Goal: Task Accomplishment & Management: Use online tool/utility

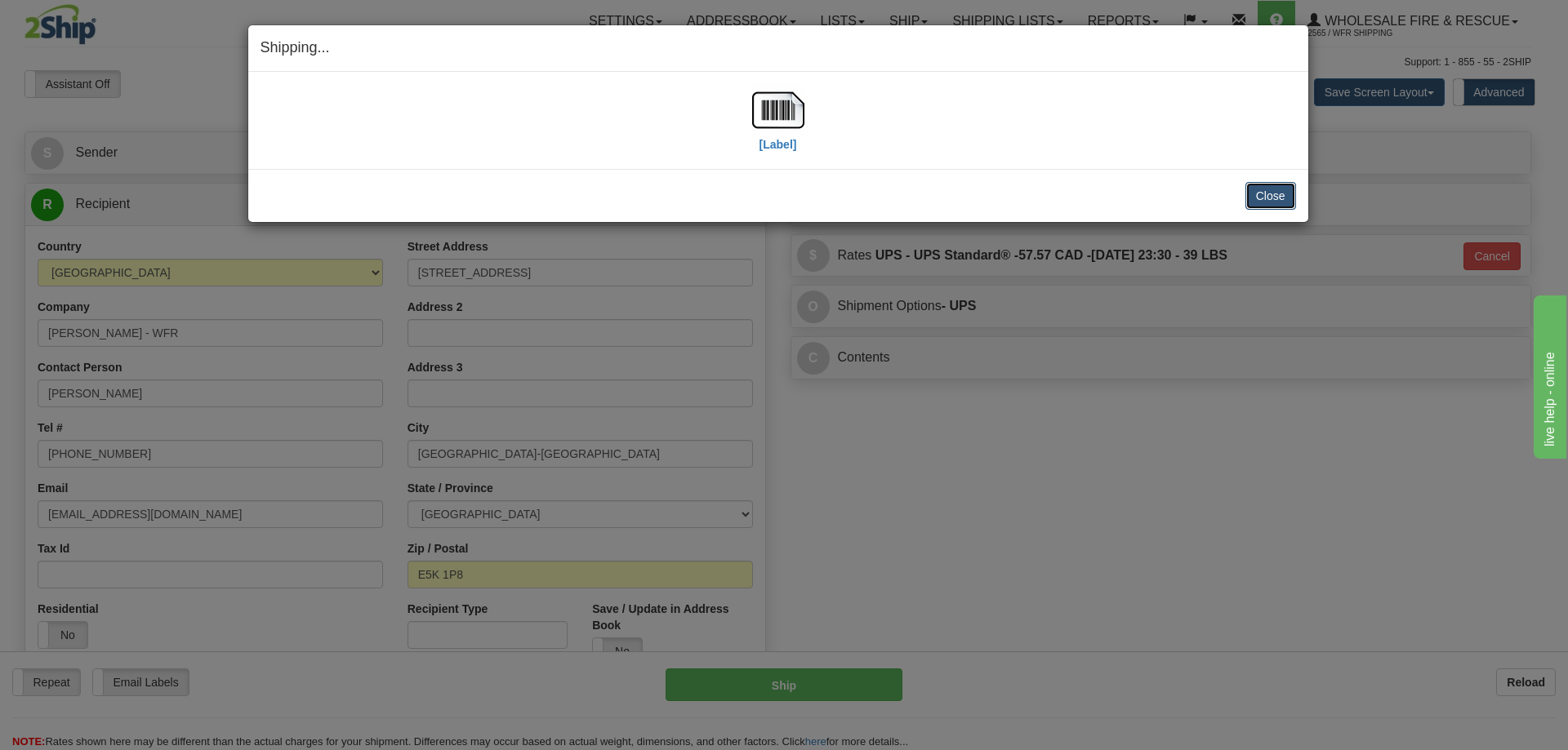
click at [1285, 197] on button "Close" at bounding box center [1270, 195] width 50 height 28
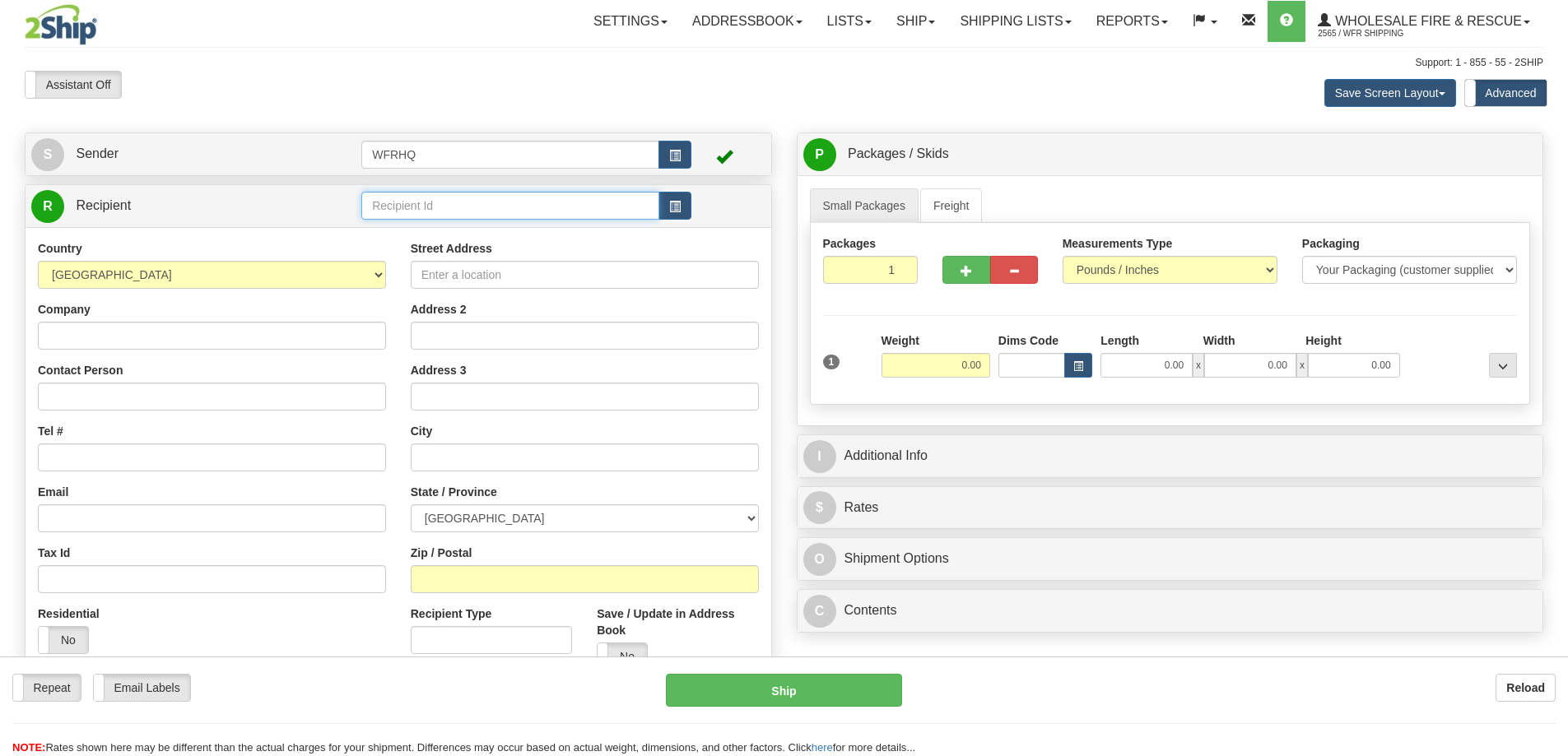
click at [432, 206] on input "text" at bounding box center [511, 205] width 298 height 28
type input "STUR9613"
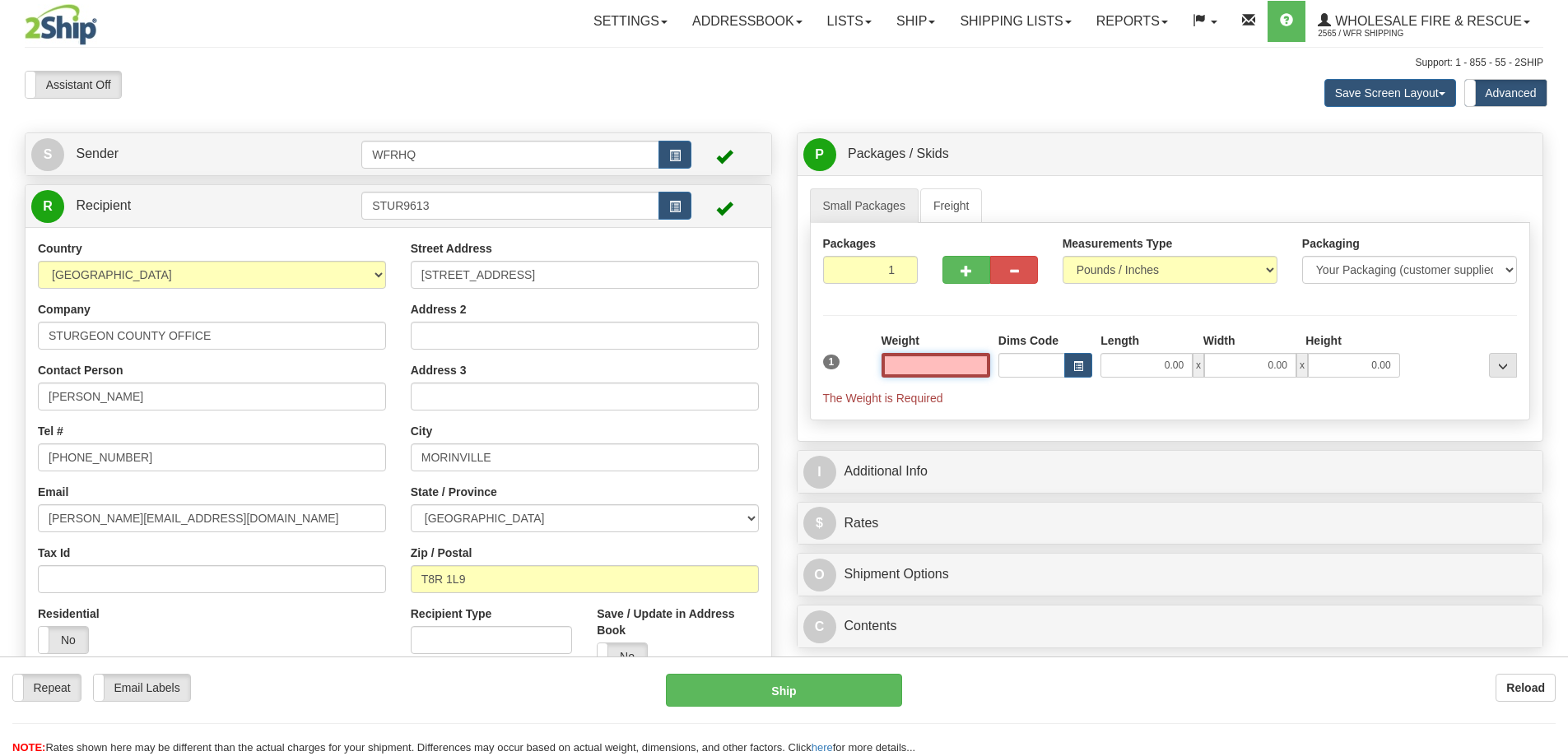
click at [973, 363] on input "text" at bounding box center [935, 365] width 108 height 24
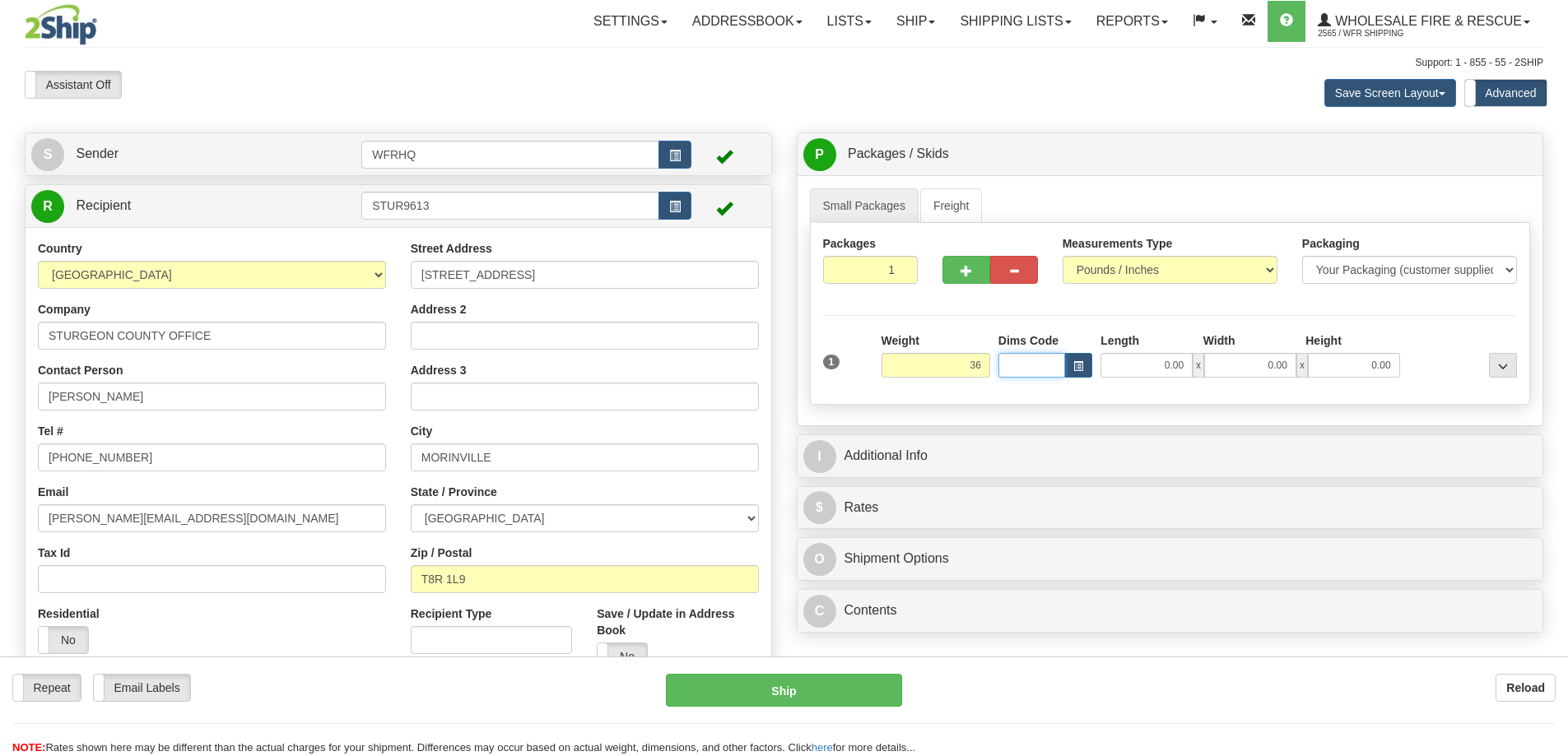
type input "36.00"
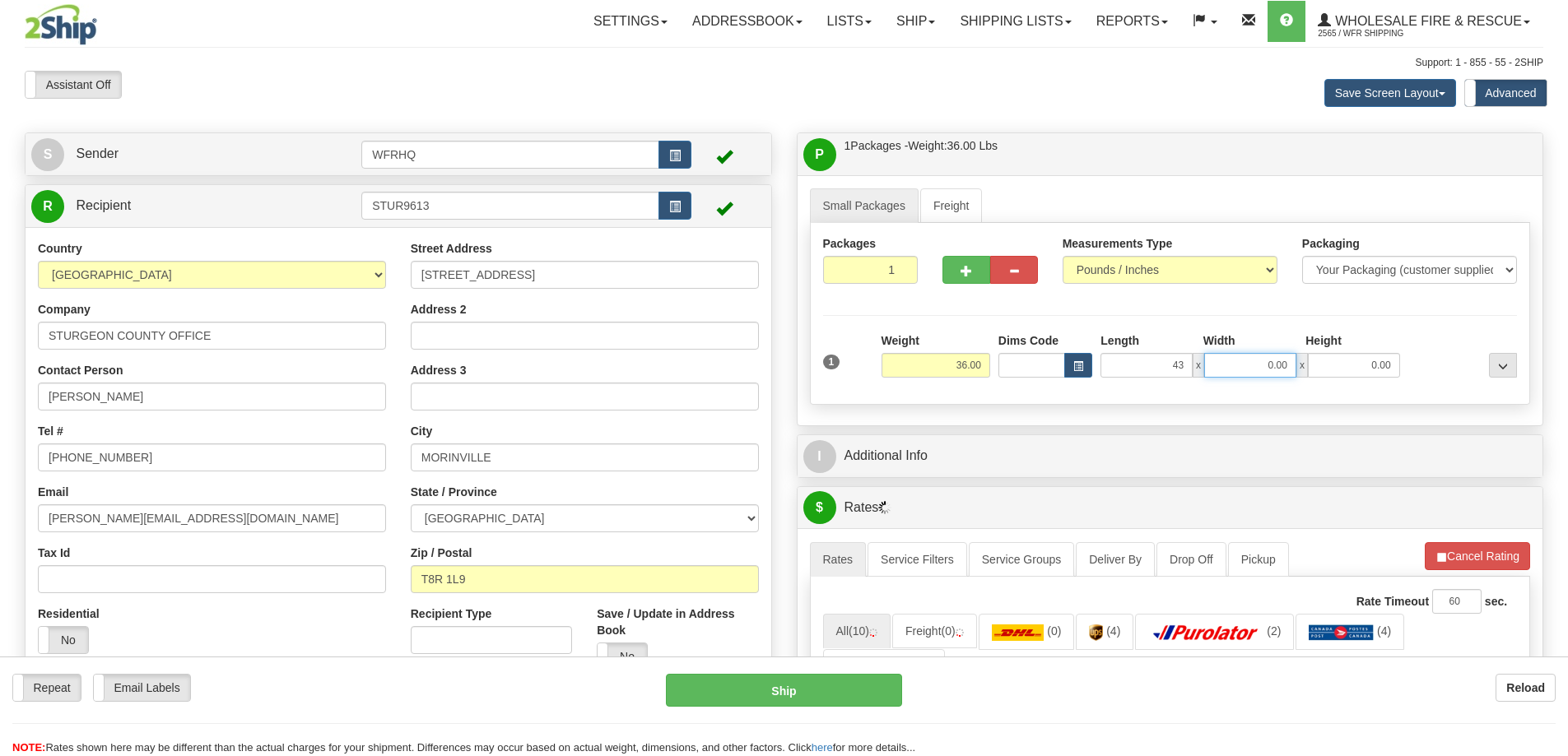
type input "43.00"
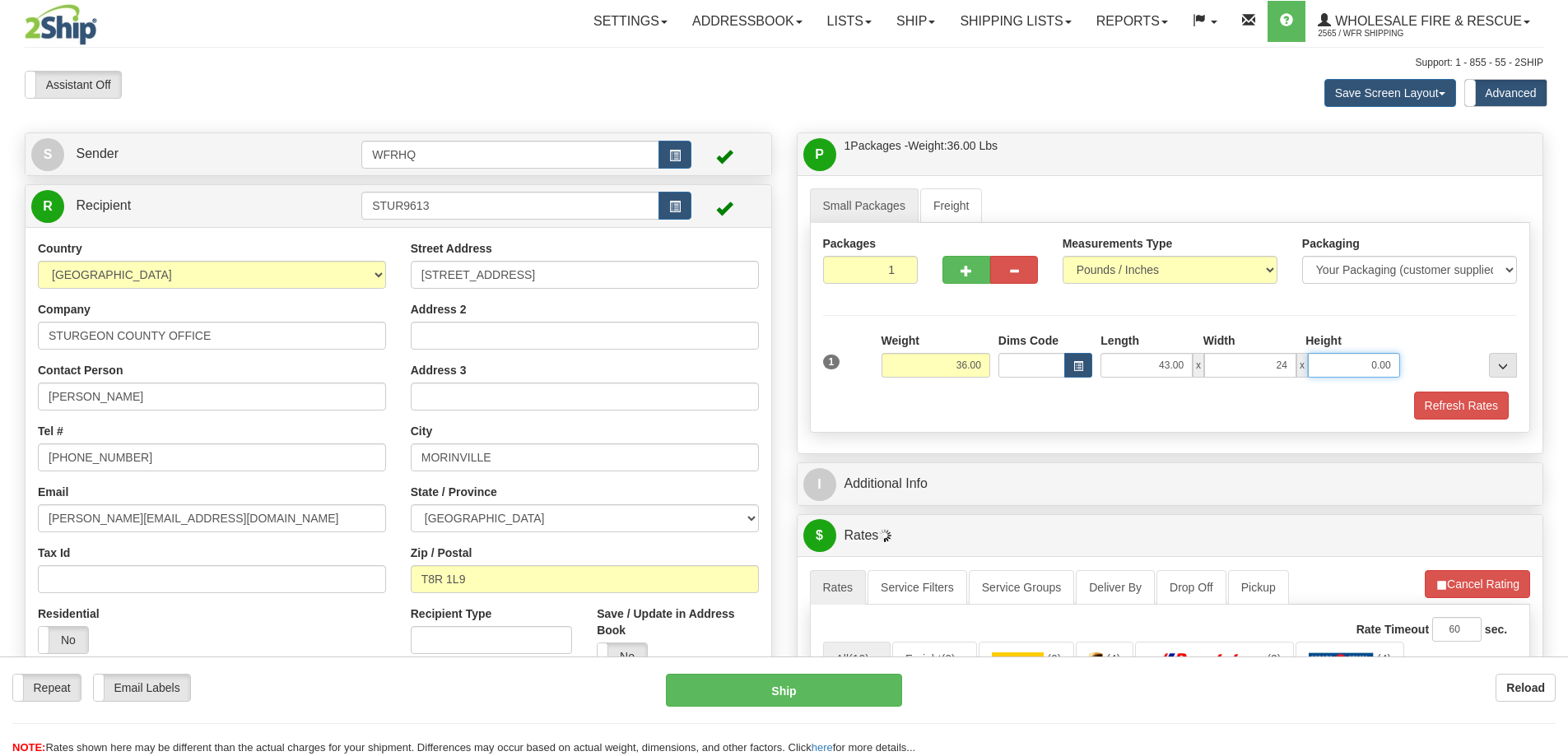
type input "24.00"
type input "19.00"
click at [1447, 405] on button "Refresh Rates" at bounding box center [1461, 405] width 95 height 28
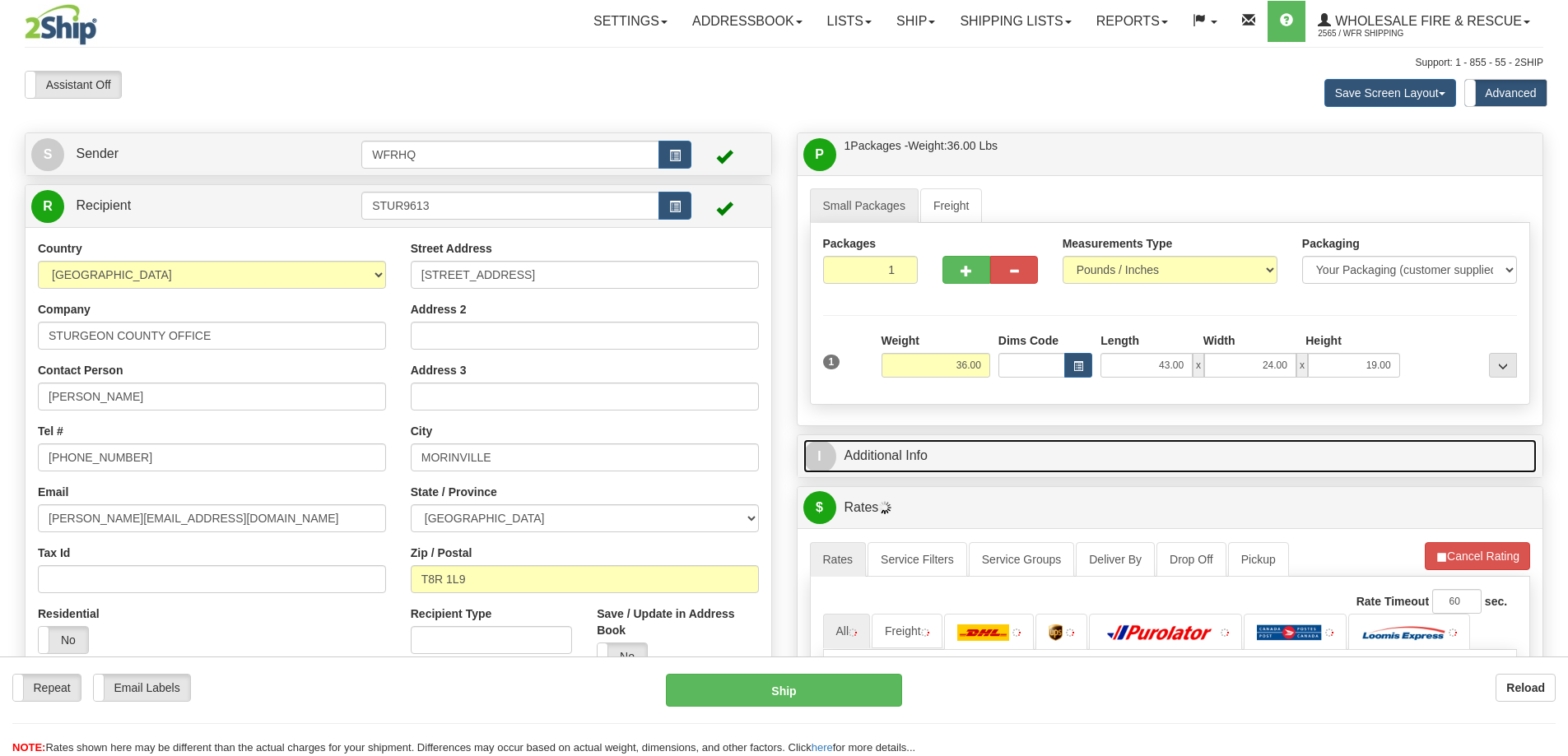
click at [1154, 465] on link "I Additional Info" at bounding box center [1170, 455] width 734 height 33
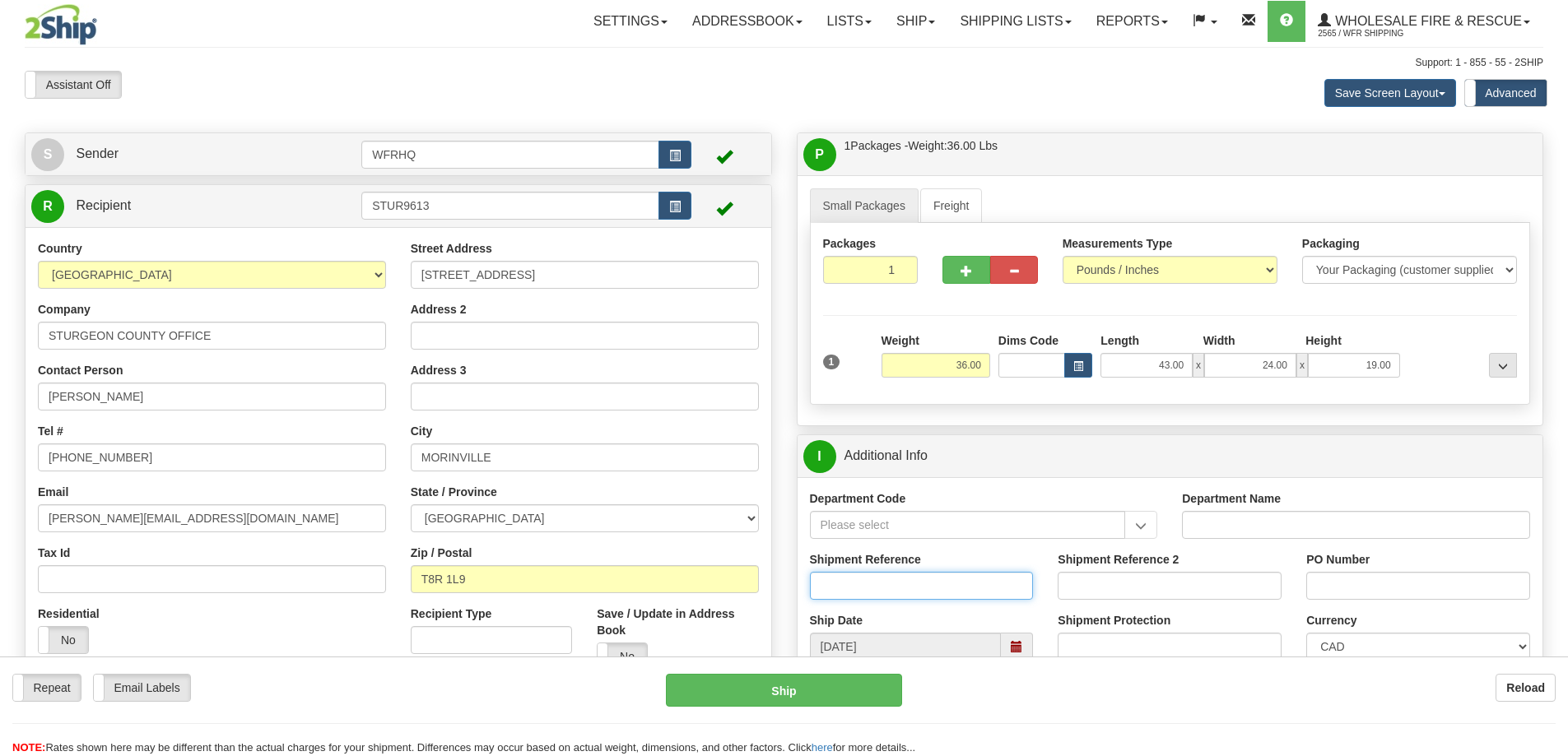
click at [895, 579] on input "Shipment Reference" at bounding box center [922, 585] width 224 height 28
type input "S47491-31375"
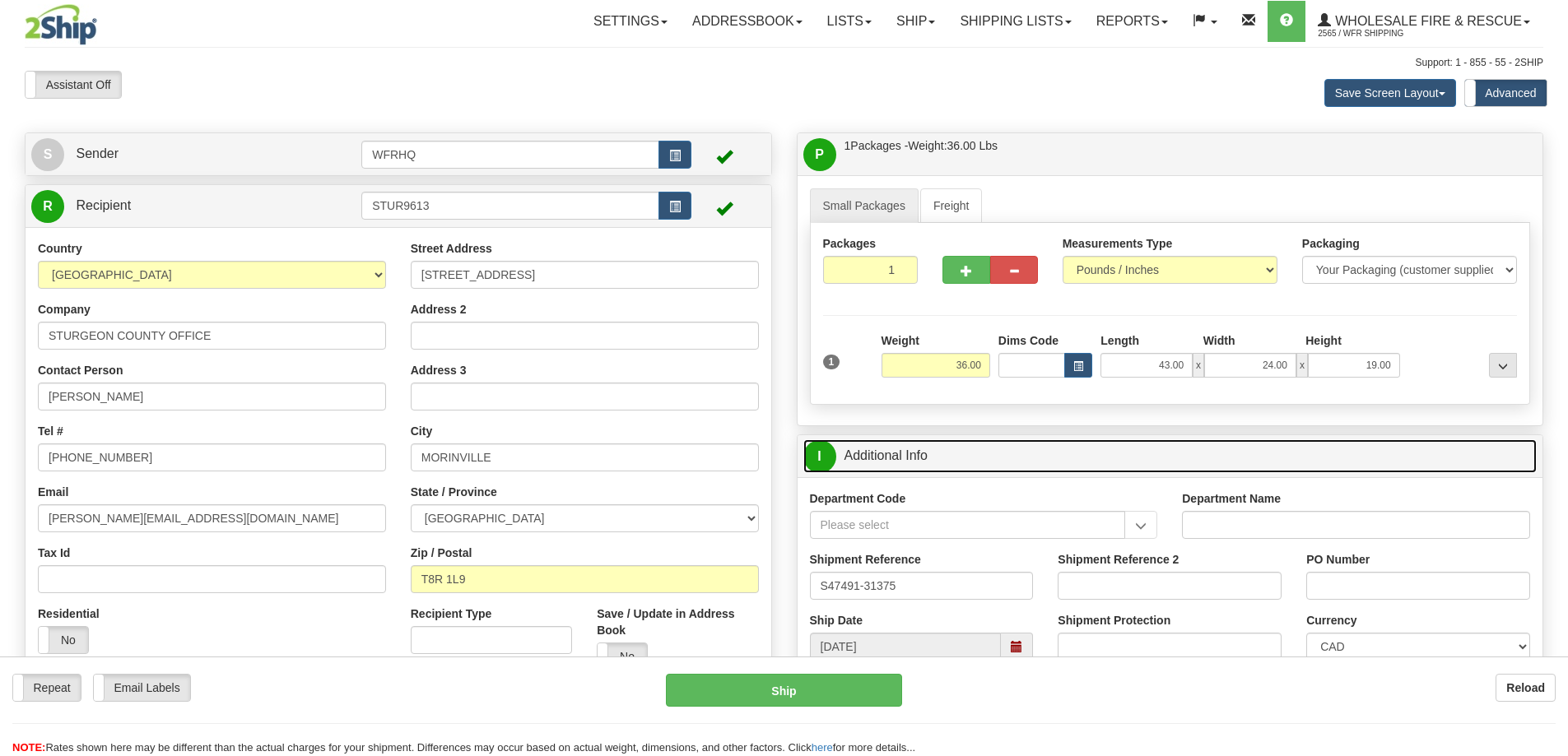
click at [1051, 453] on link "I Additional Info" at bounding box center [1170, 455] width 734 height 33
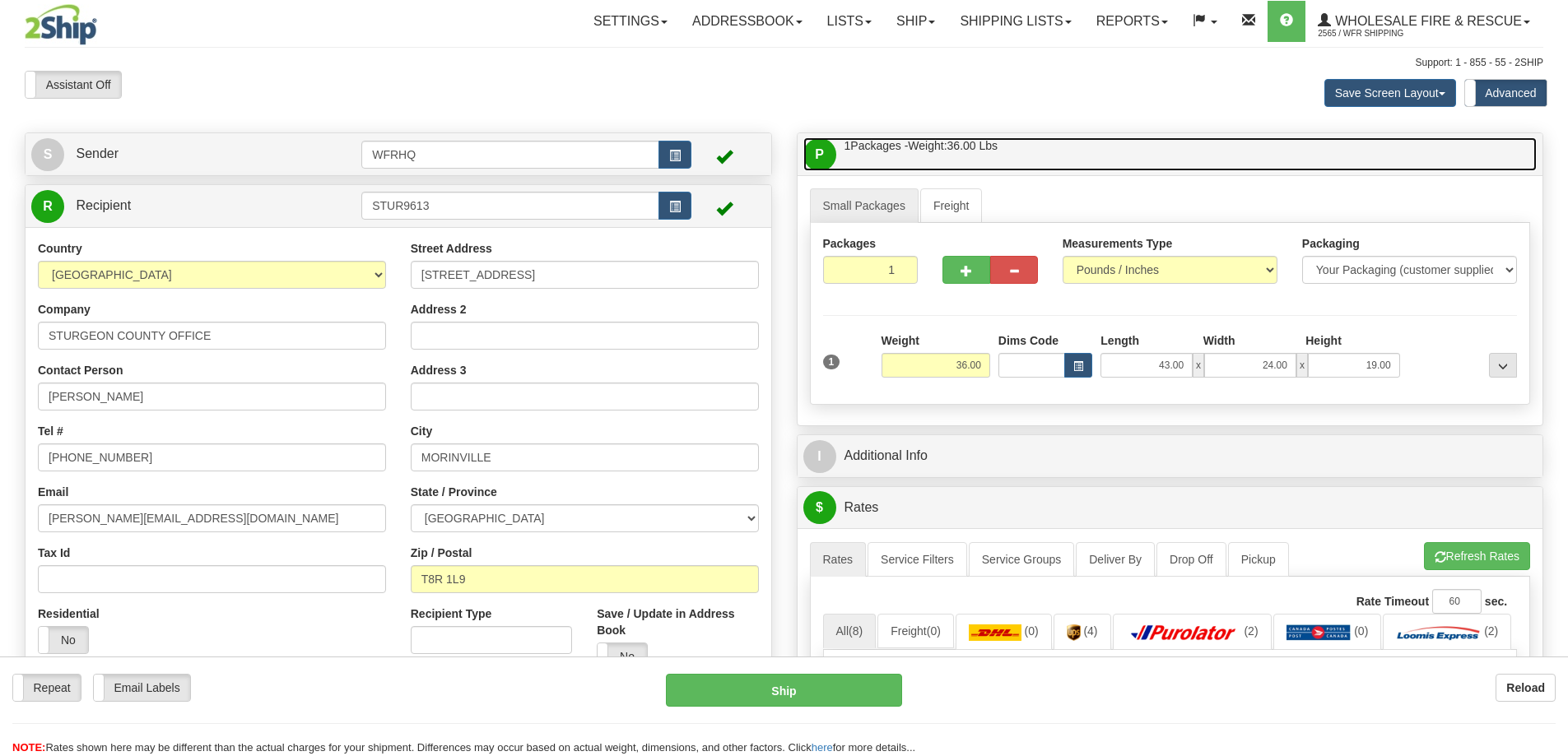
click at [1098, 139] on link "P Packages / Skids 1 Packages - Weight: 36.00 Lbs 1 Skids - Weight: NaN Lbs" at bounding box center [1170, 154] width 734 height 33
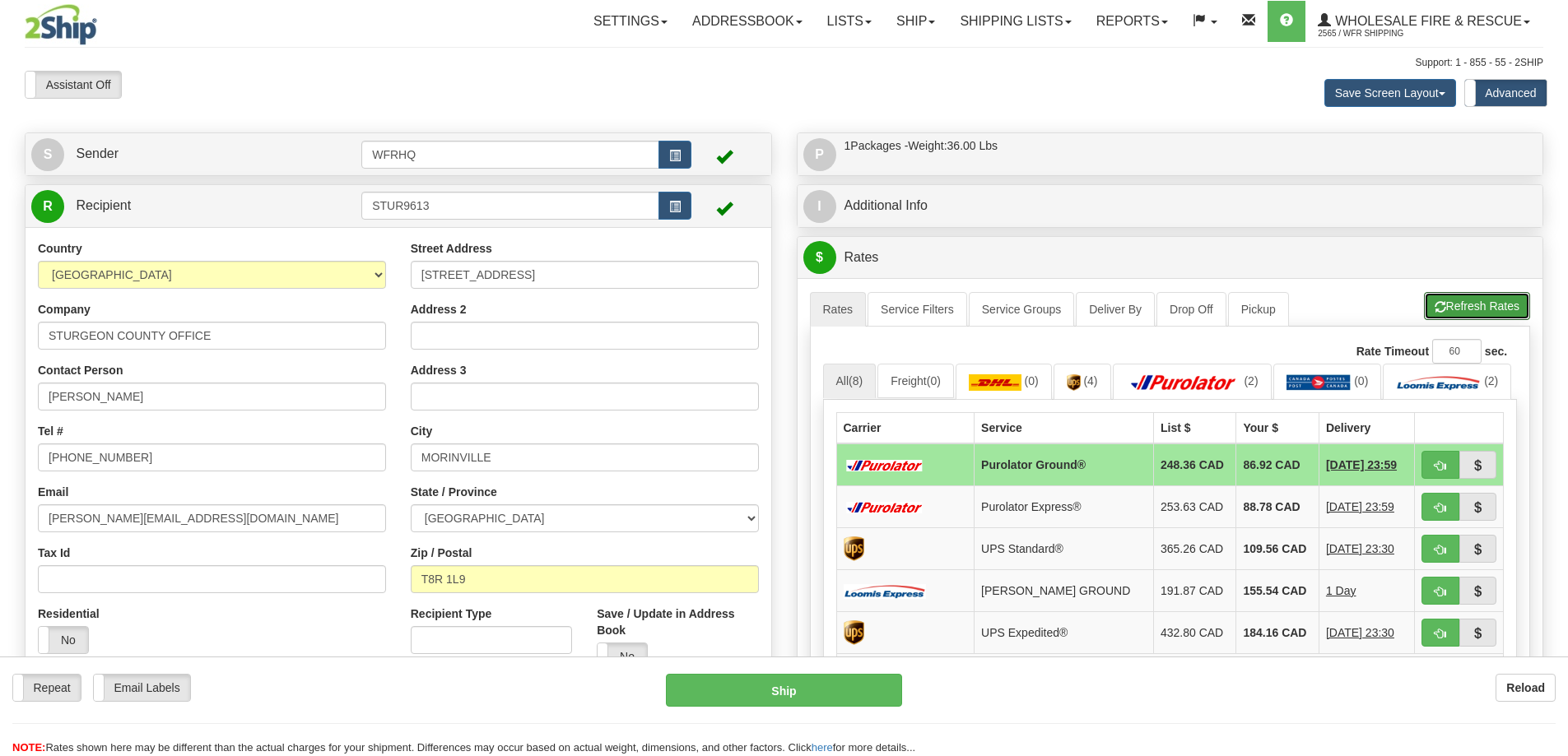
click at [1461, 294] on button "Refresh Rates" at bounding box center [1477, 305] width 106 height 28
click at [1437, 471] on span "button" at bounding box center [1440, 466] width 12 height 11
type input "260"
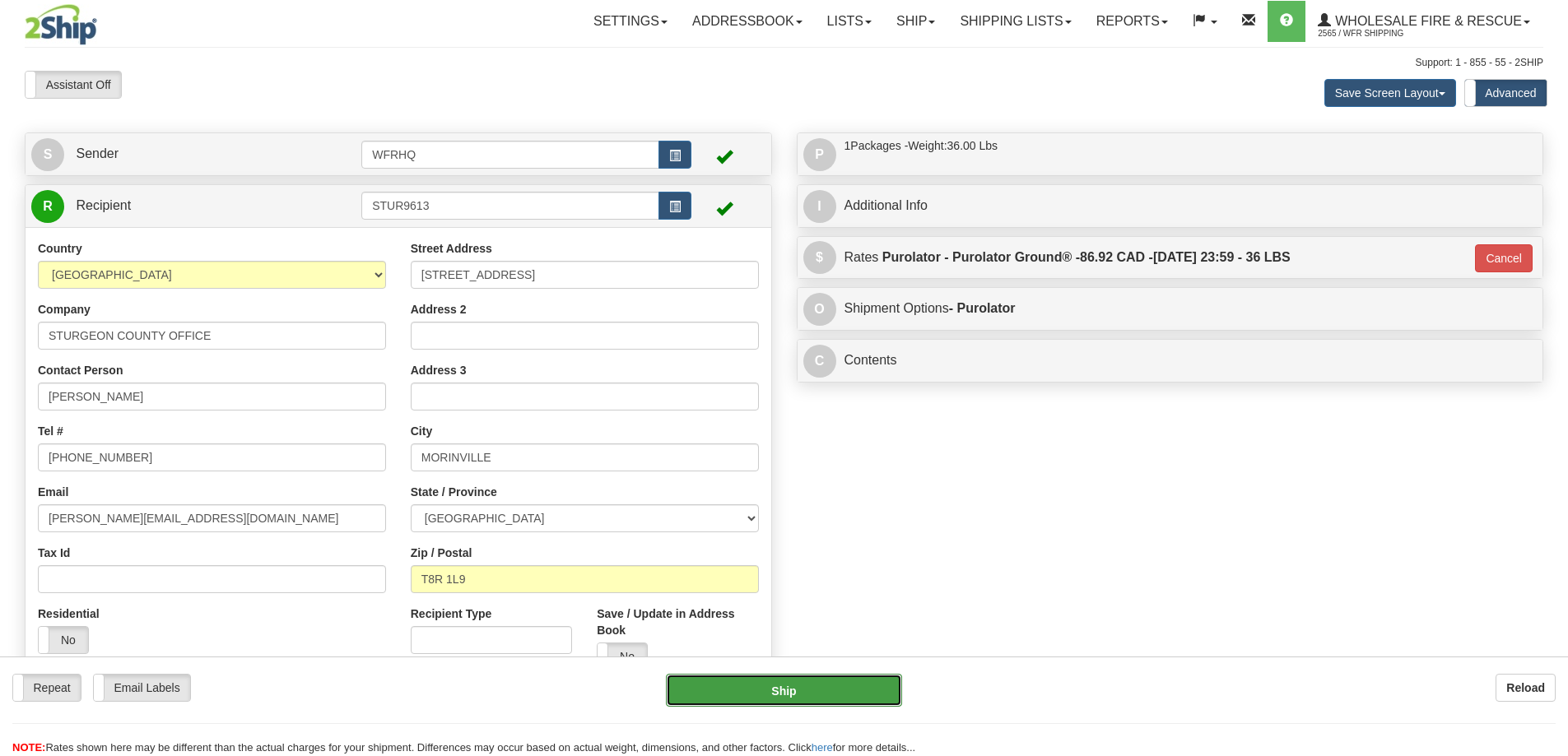
click at [765, 695] on button "Ship" at bounding box center [784, 690] width 236 height 33
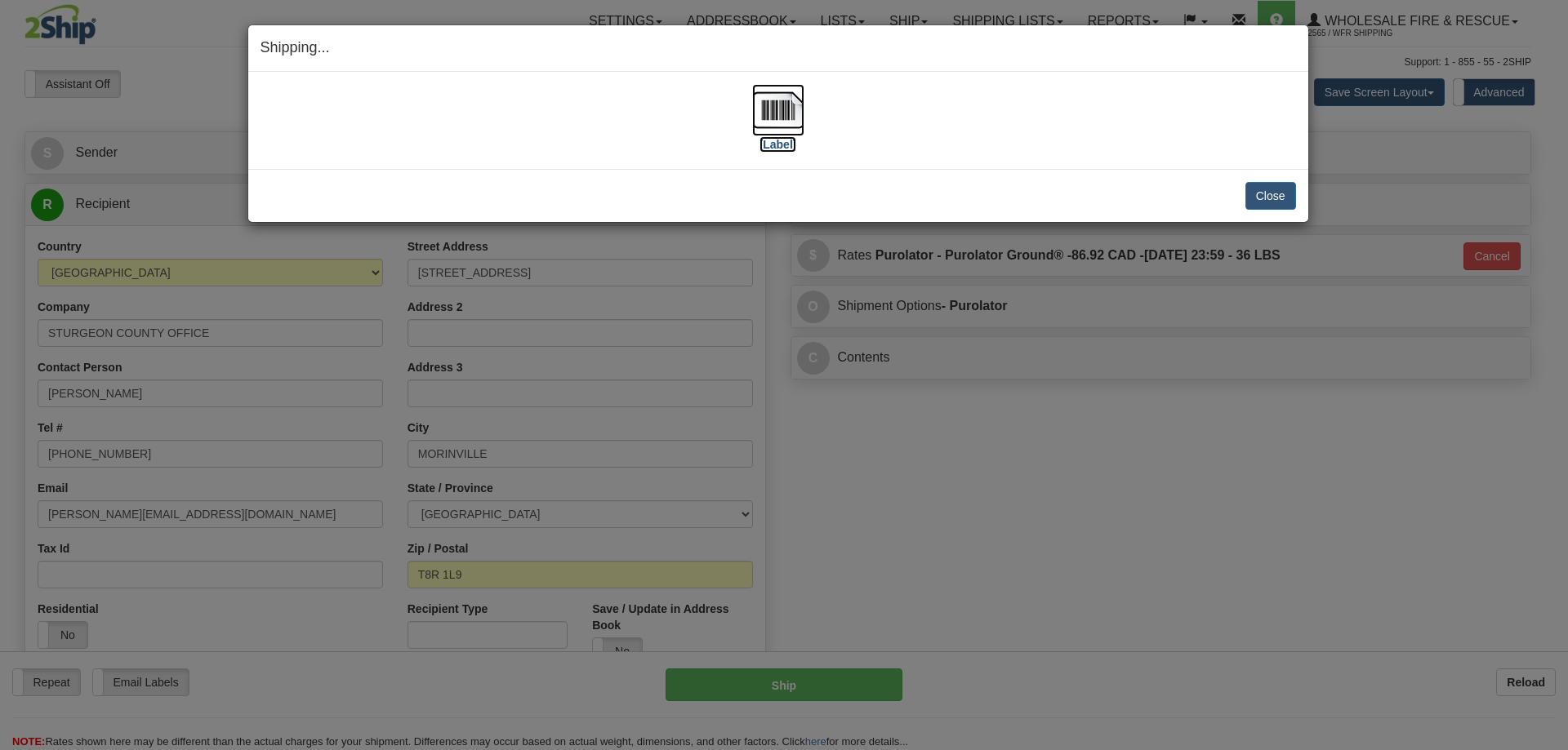
click at [782, 132] on img at bounding box center [778, 110] width 52 height 52
